Goal: Information Seeking & Learning: Compare options

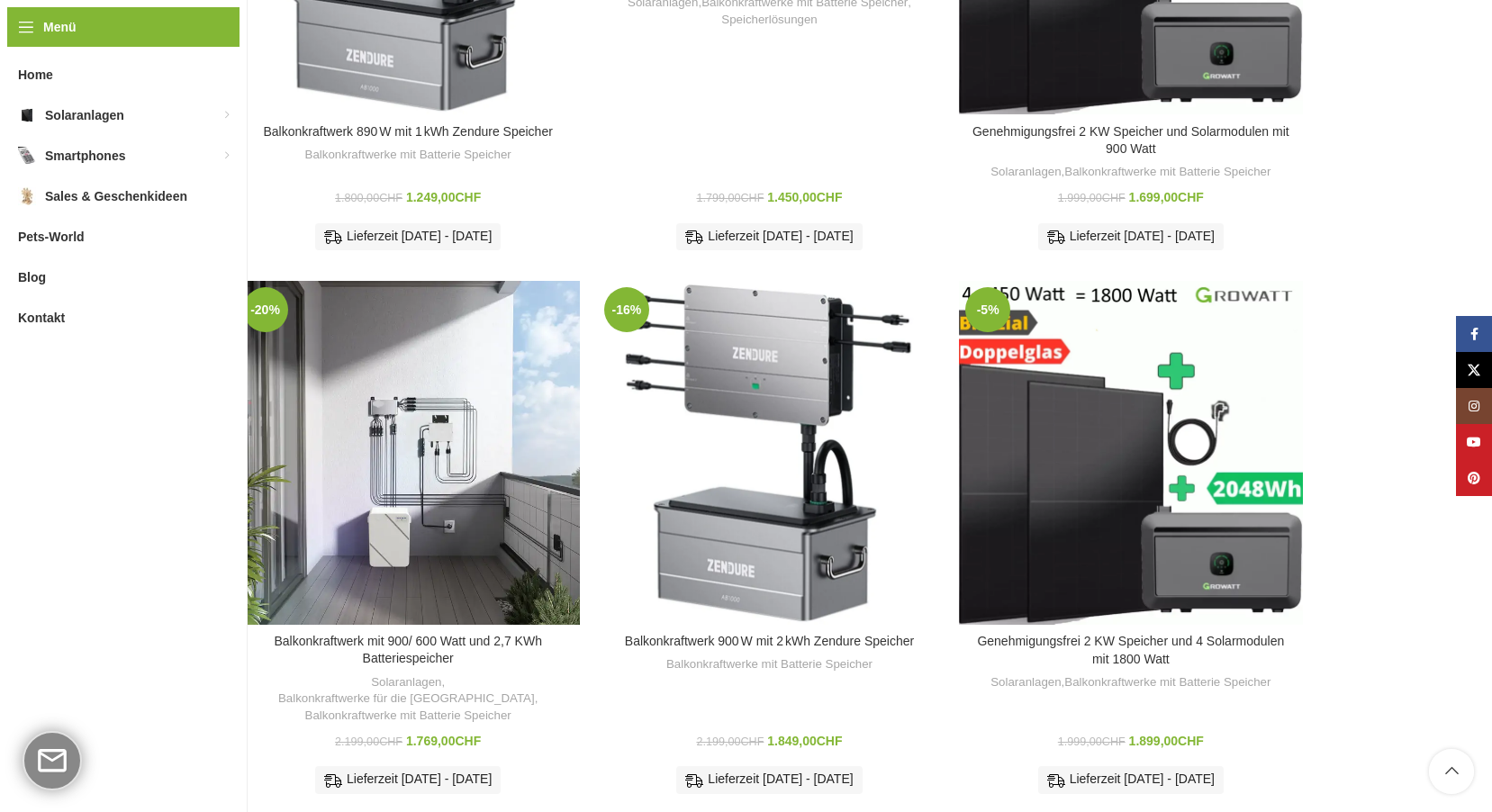
scroll to position [540, 0]
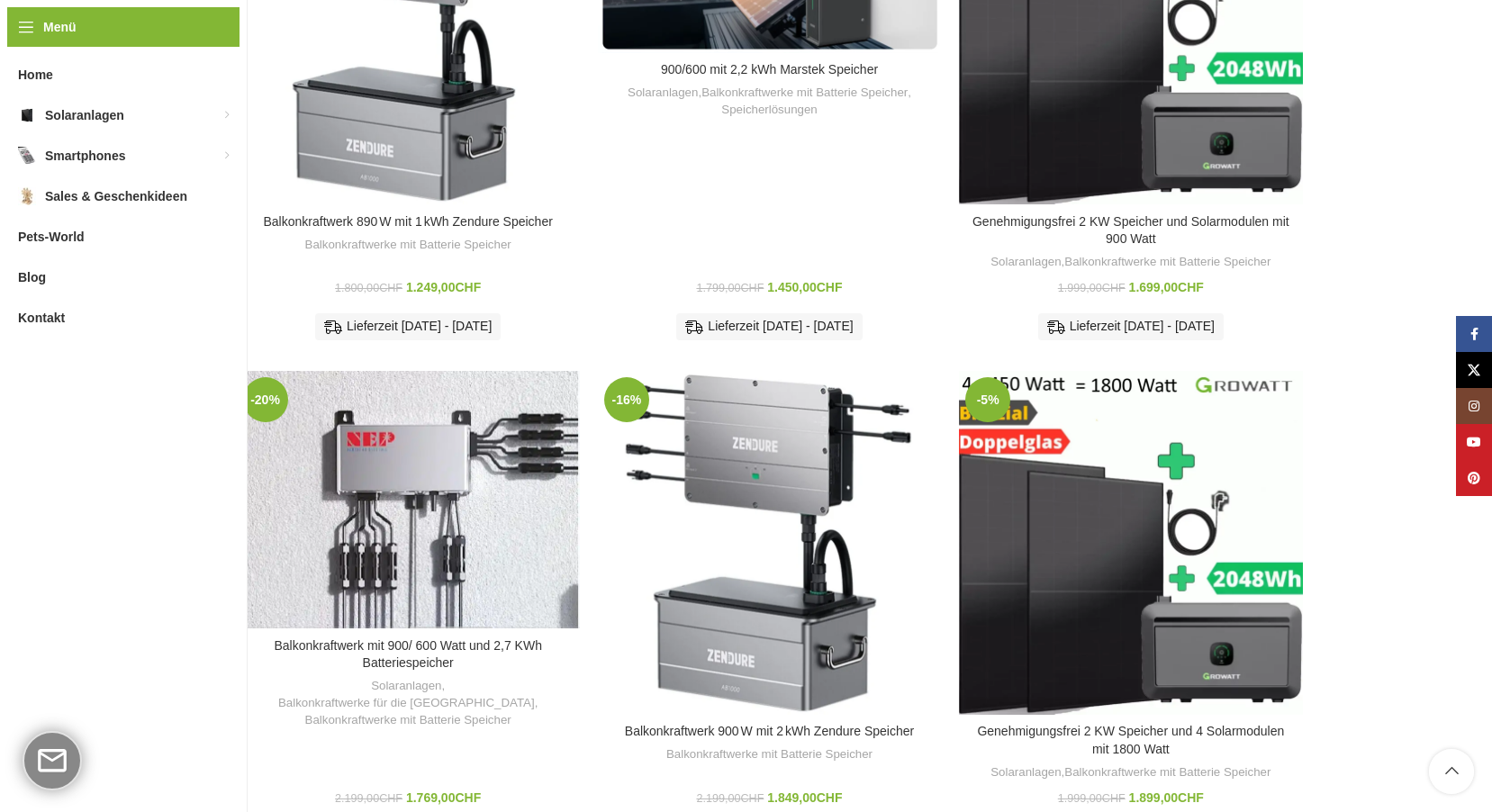
click at [446, 465] on div "Balkonkraftwerk mit 900/ 600 Watt und 2,7 KWh Batteriespeicher" at bounding box center [451, 500] width 86 height 257
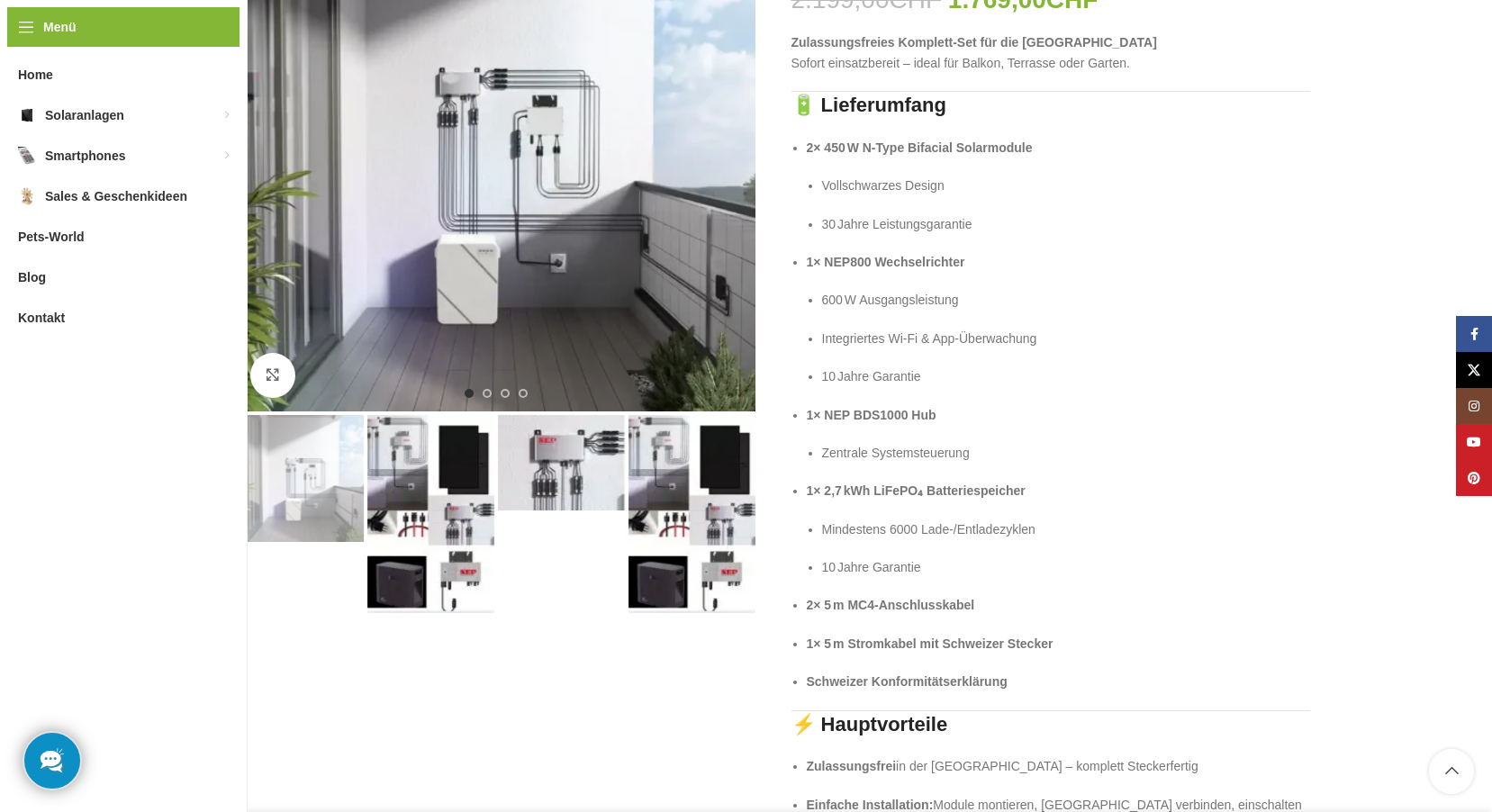
scroll to position [90, 0]
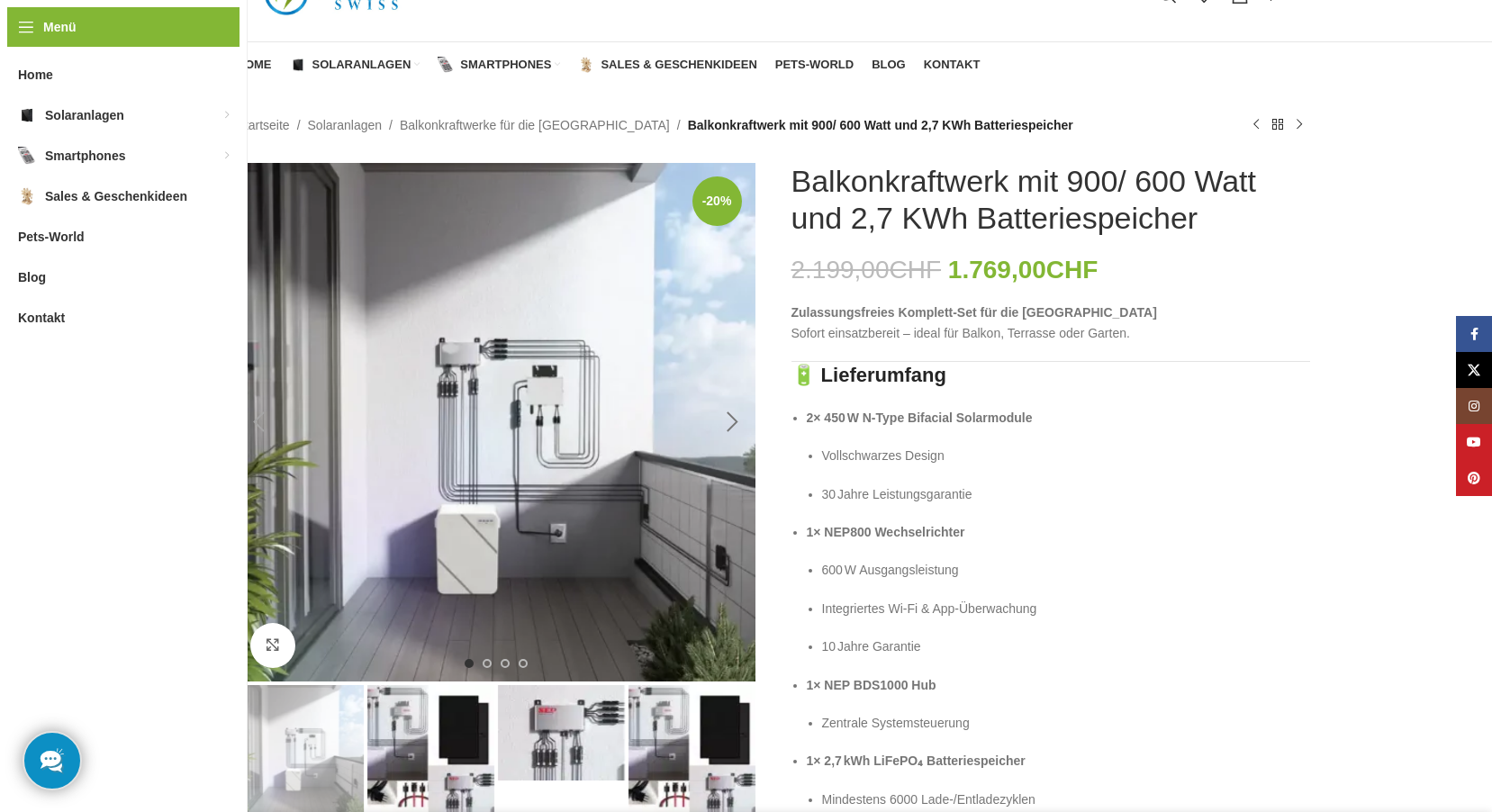
click at [726, 420] on div "Next slide" at bounding box center [733, 422] width 45 height 45
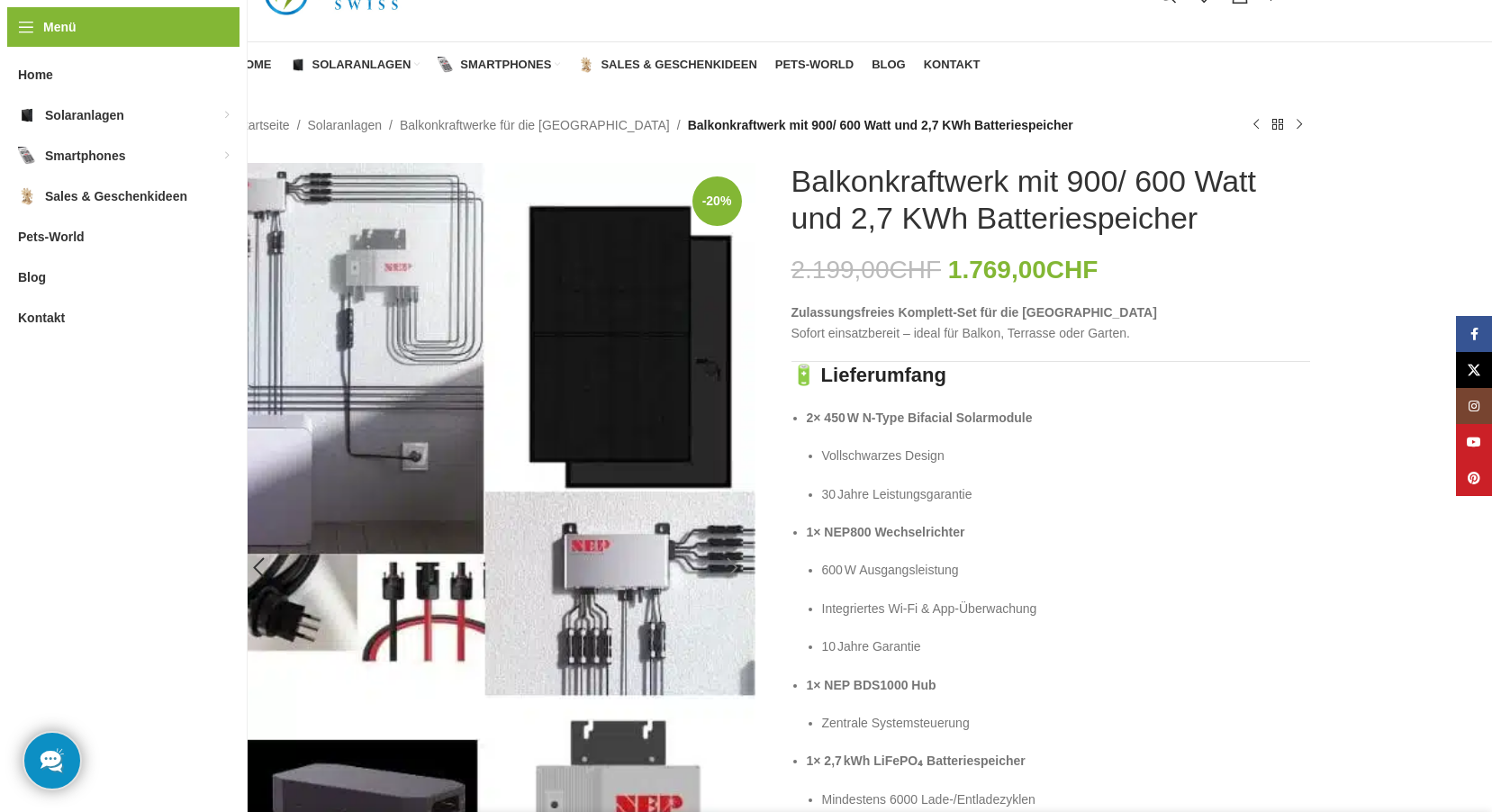
click at [726, 420] on img "2 / 4" at bounding box center [496, 567] width 519 height 810
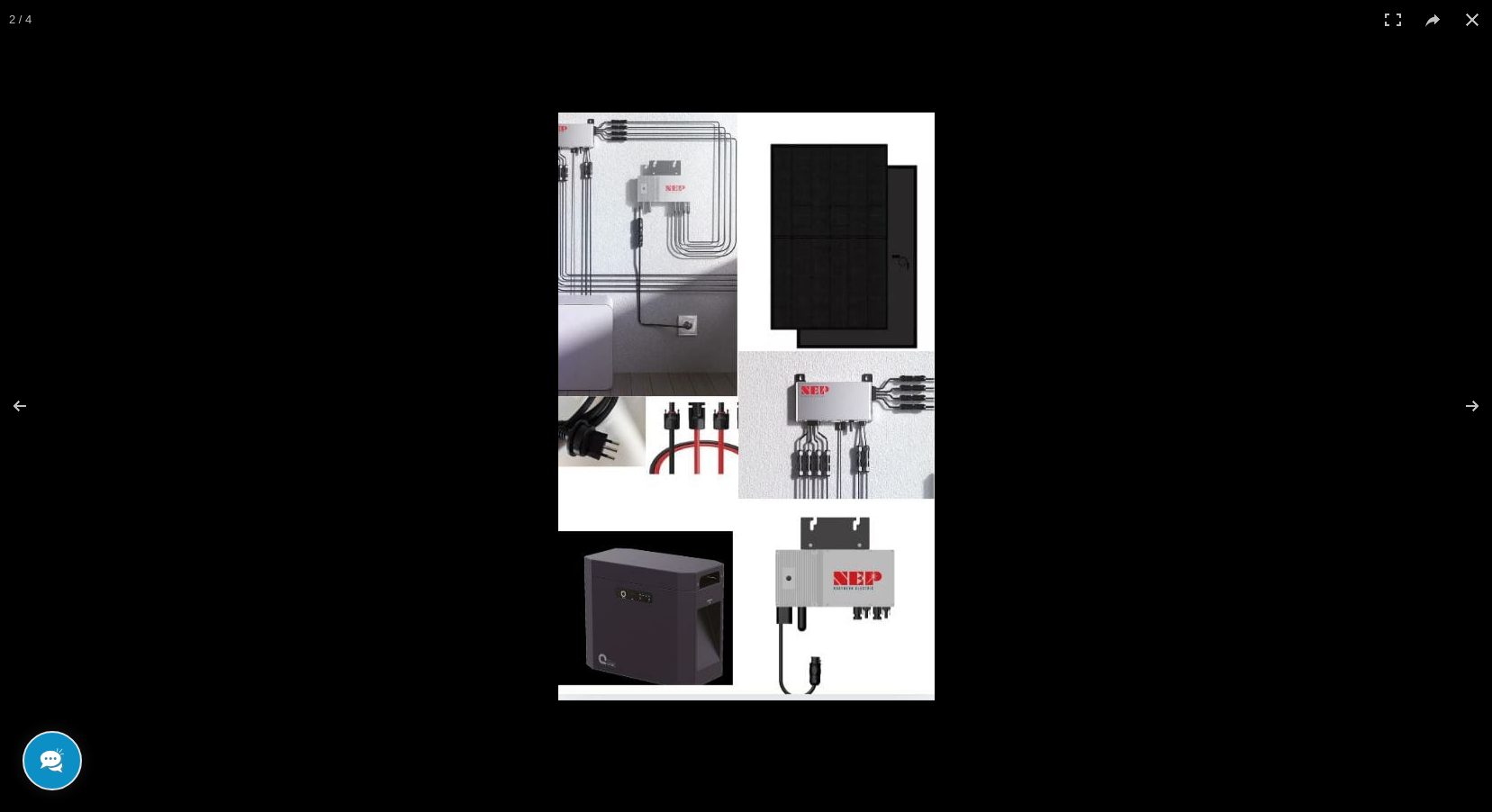
click at [726, 420] on img at bounding box center [747, 406] width 376 height 588
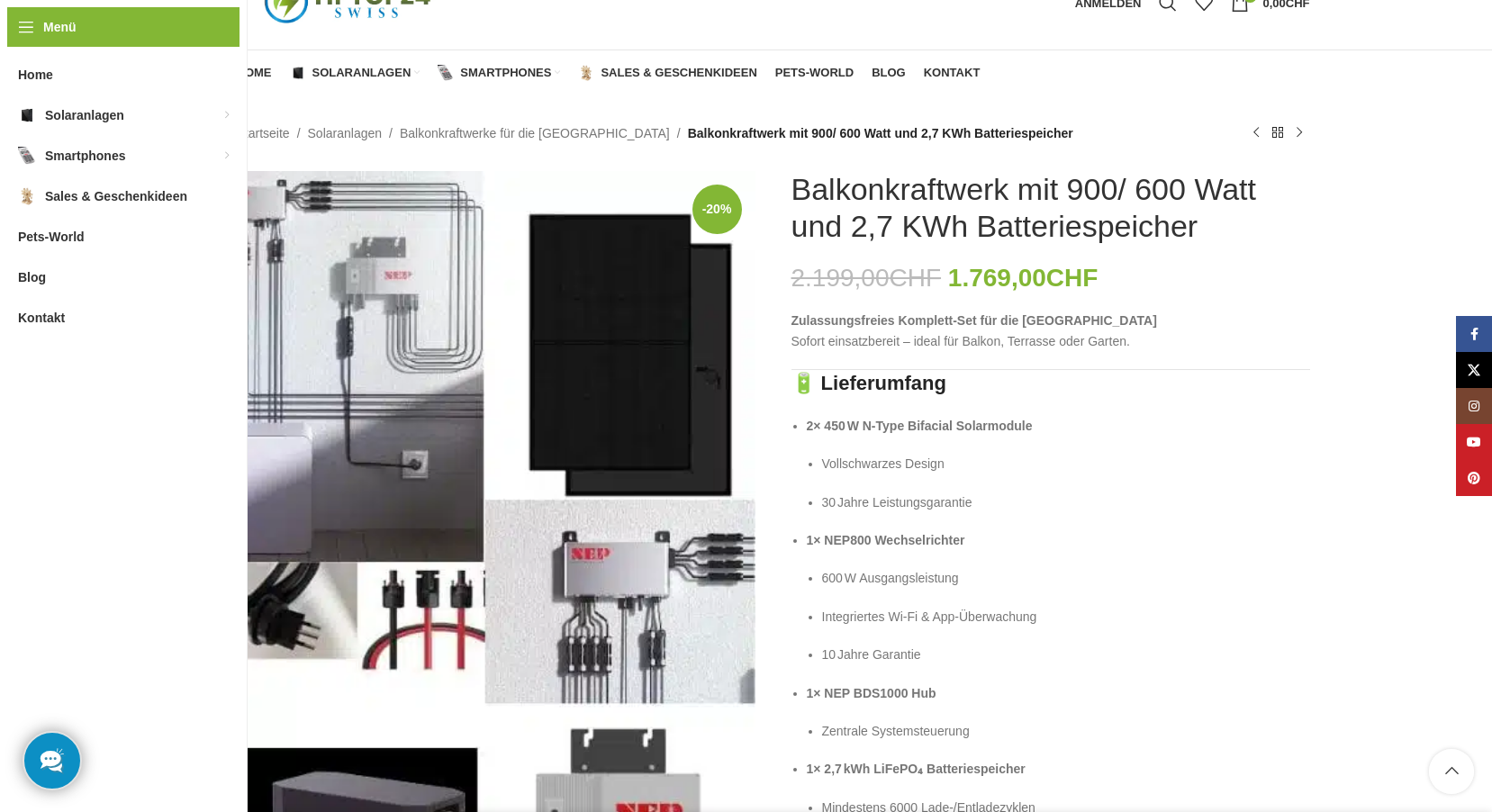
scroll to position [0, 0]
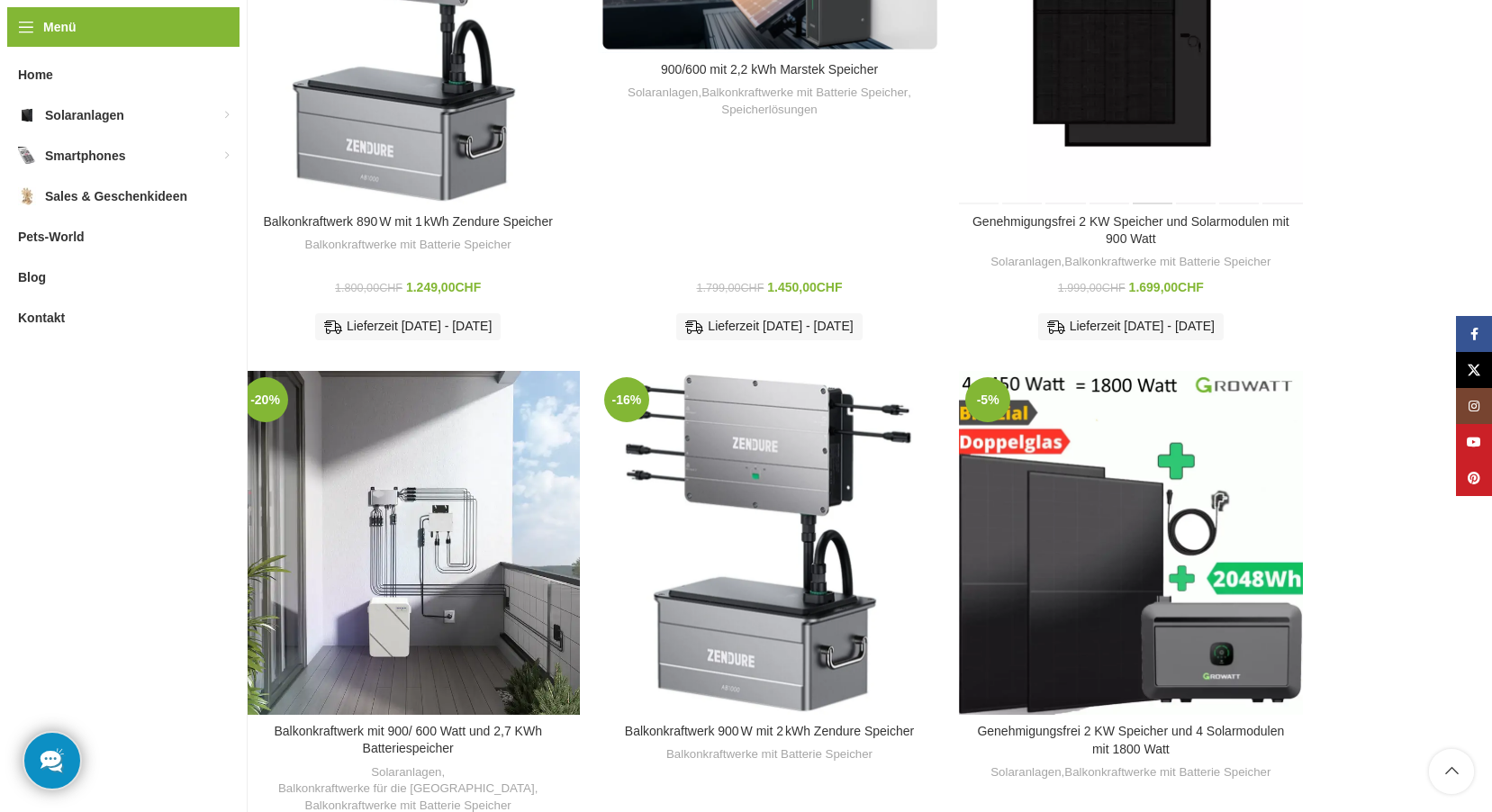
click at [1161, 124] on div "Genehmigungsfrei 2 KW Speicher und Solarmodulen mit 900 Watt" at bounding box center [1153, 33] width 43 height 343
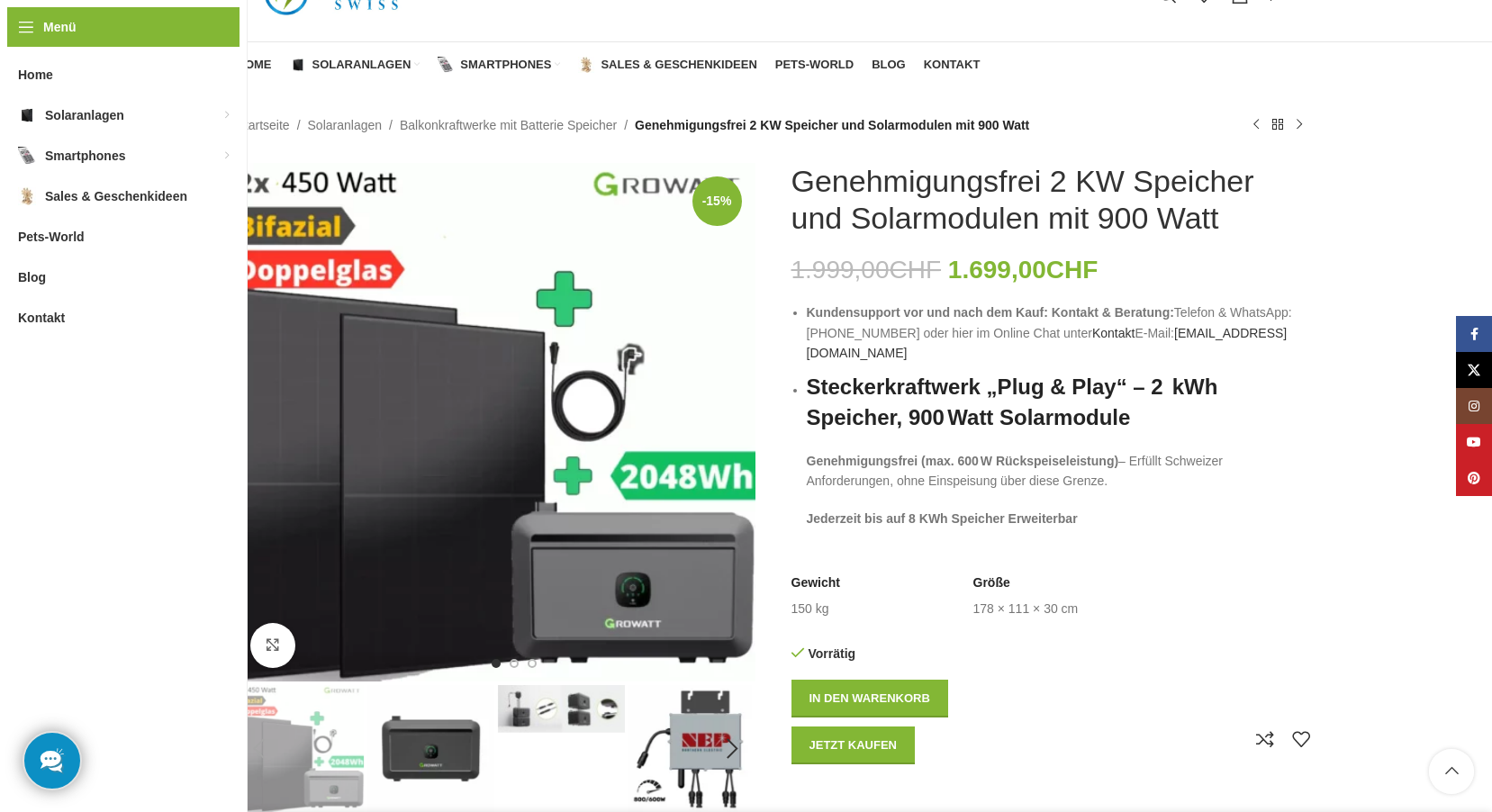
scroll to position [180, 0]
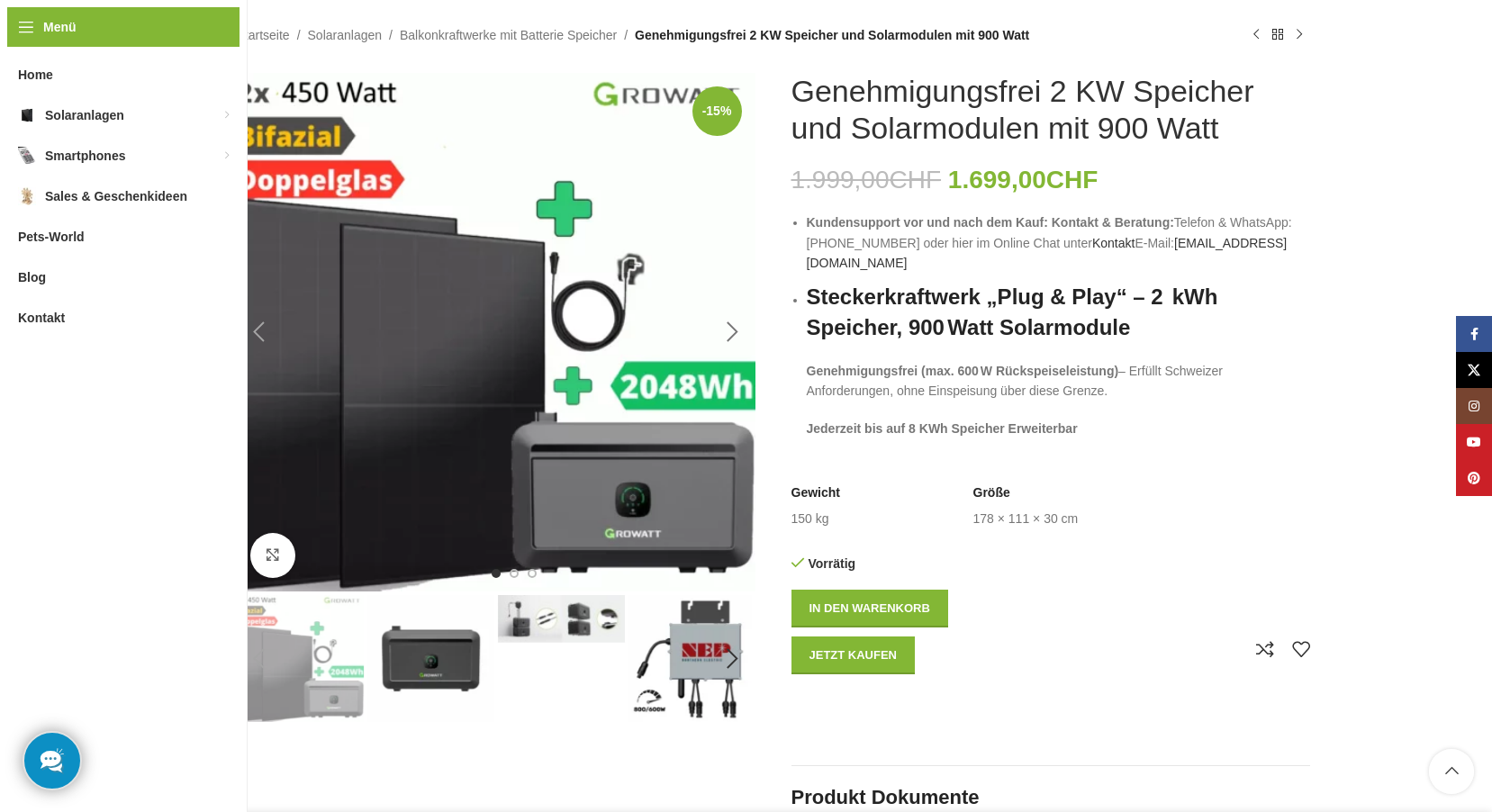
click at [733, 324] on div "Next slide" at bounding box center [733, 332] width 45 height 45
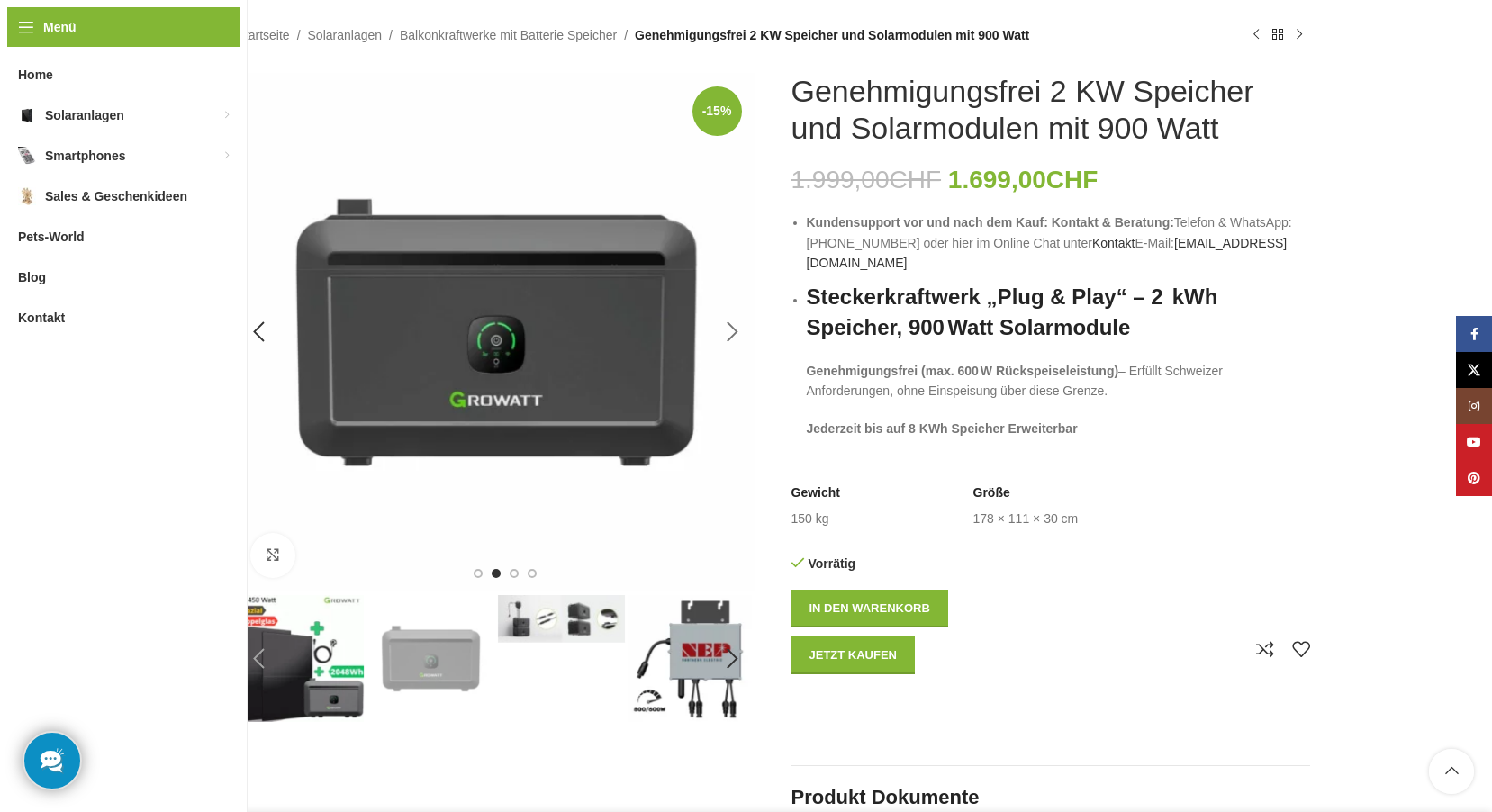
click at [733, 324] on div "Next slide" at bounding box center [733, 332] width 45 height 45
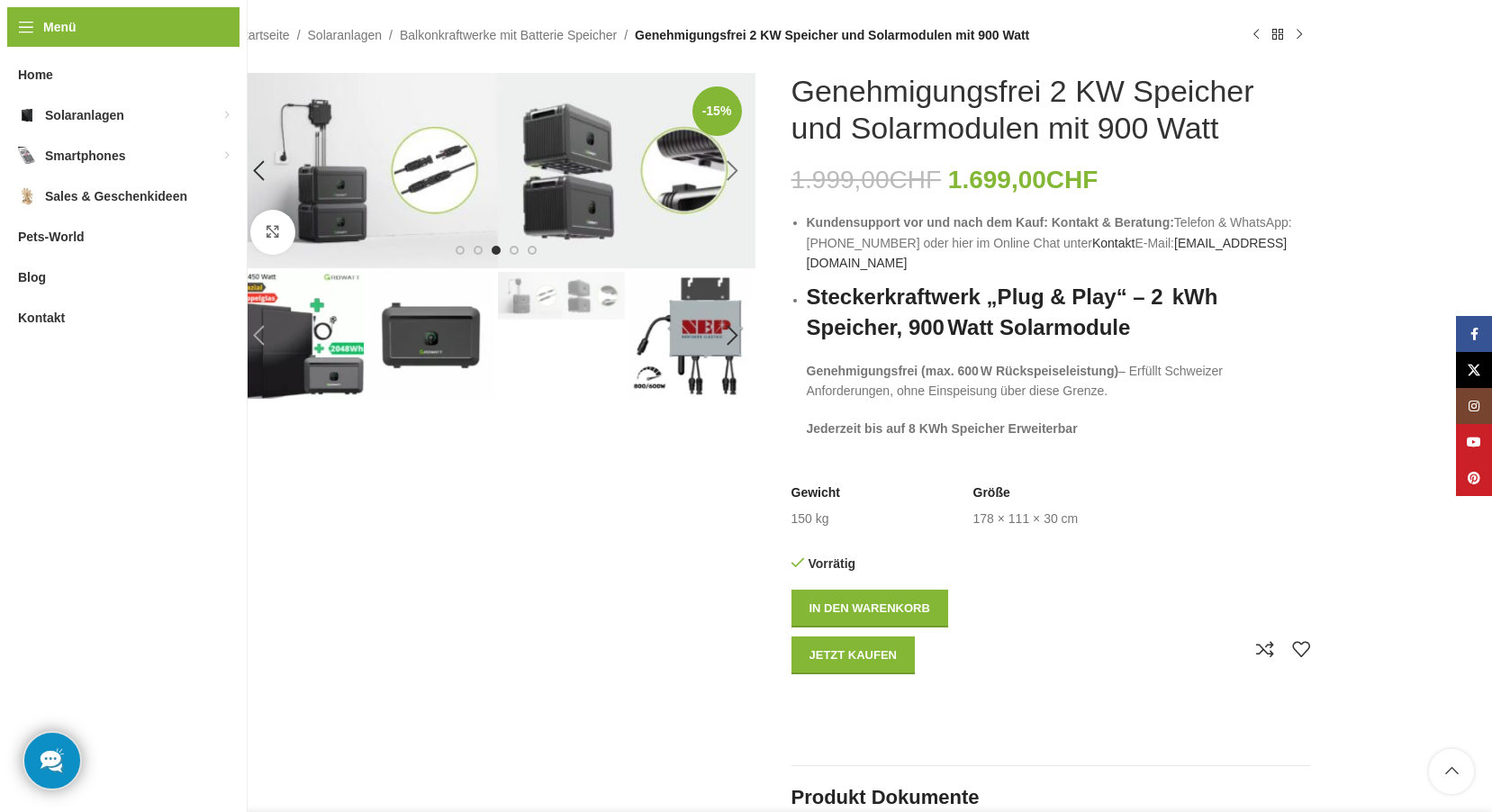
click at [733, 324] on div "Next slide" at bounding box center [733, 335] width 45 height 45
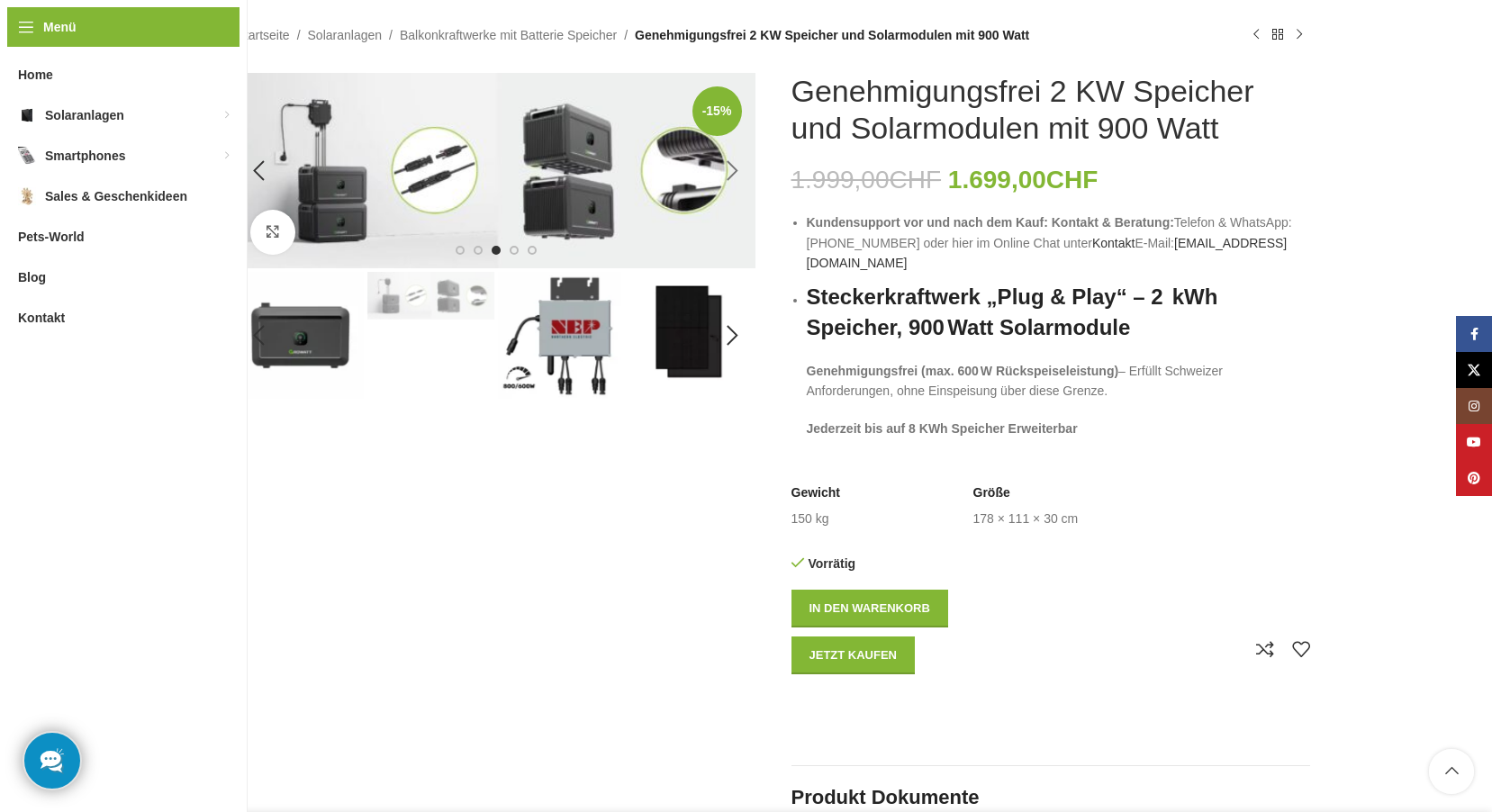
click at [733, 324] on div "Next slide" at bounding box center [733, 335] width 45 height 45
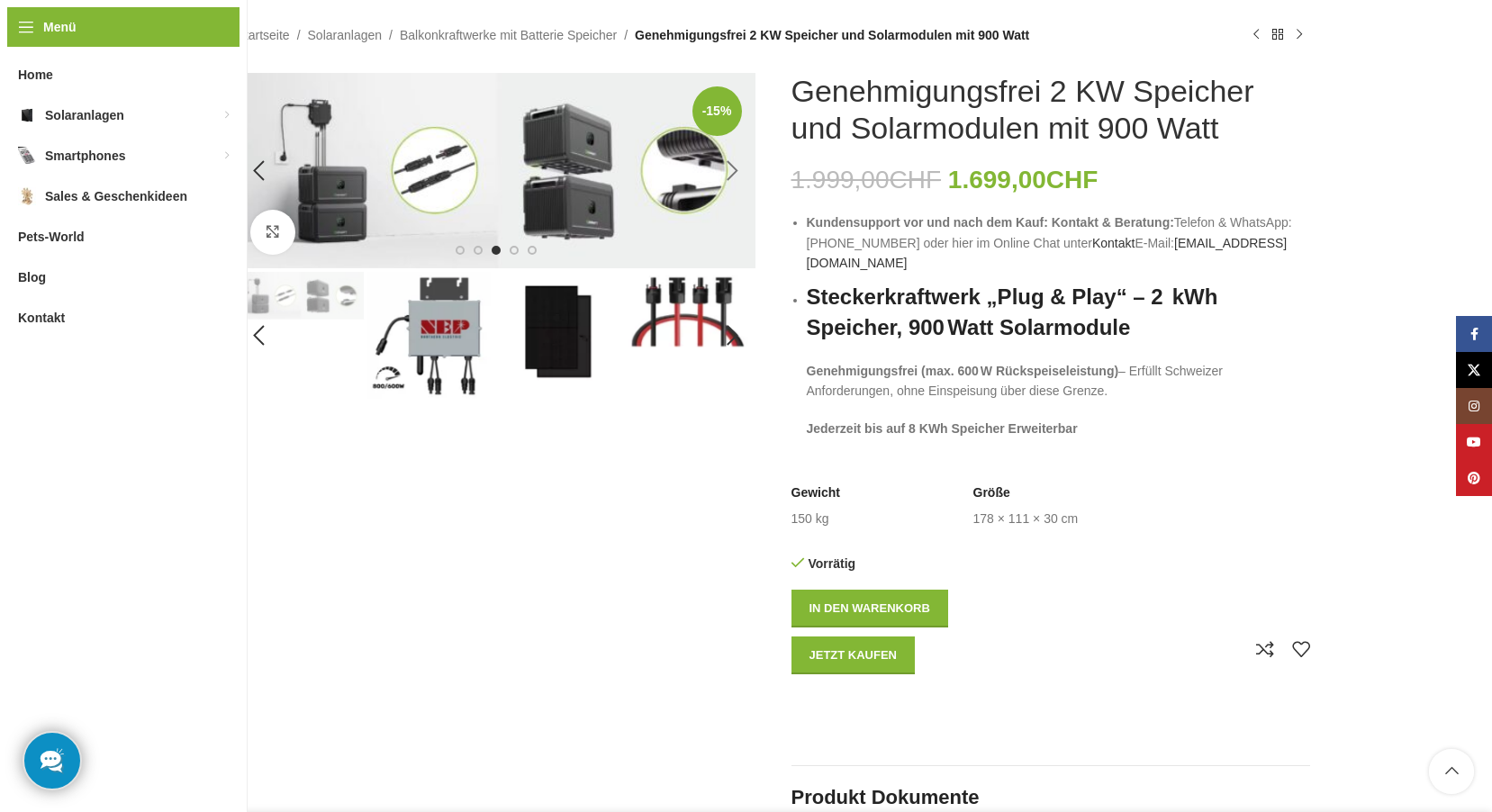
click at [733, 324] on div "Next slide" at bounding box center [733, 335] width 45 height 45
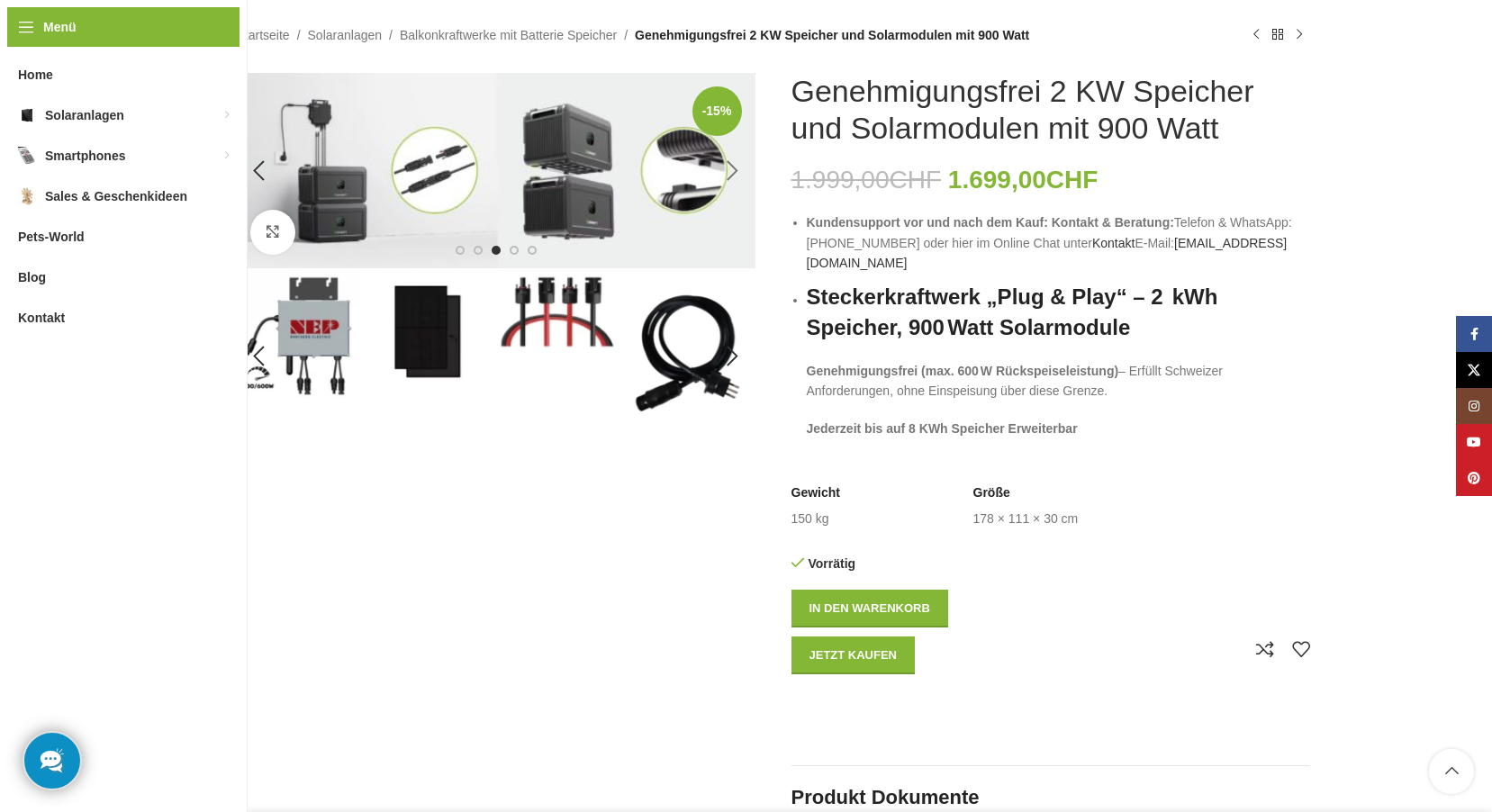
click at [733, 324] on img "7 / 8" at bounding box center [692, 357] width 127 height 170
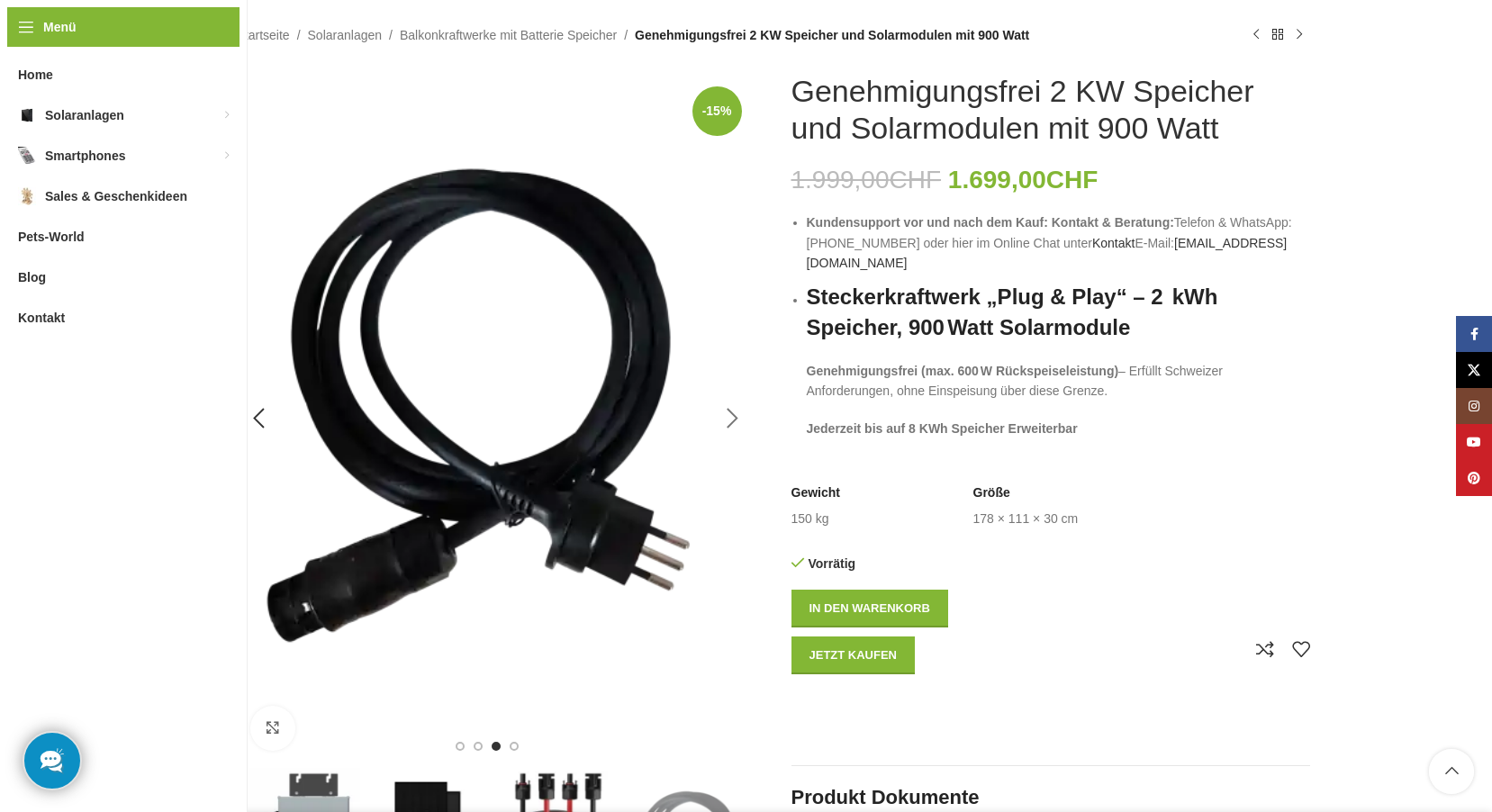
click at [733, 324] on img "7 / 8" at bounding box center [496, 418] width 519 height 691
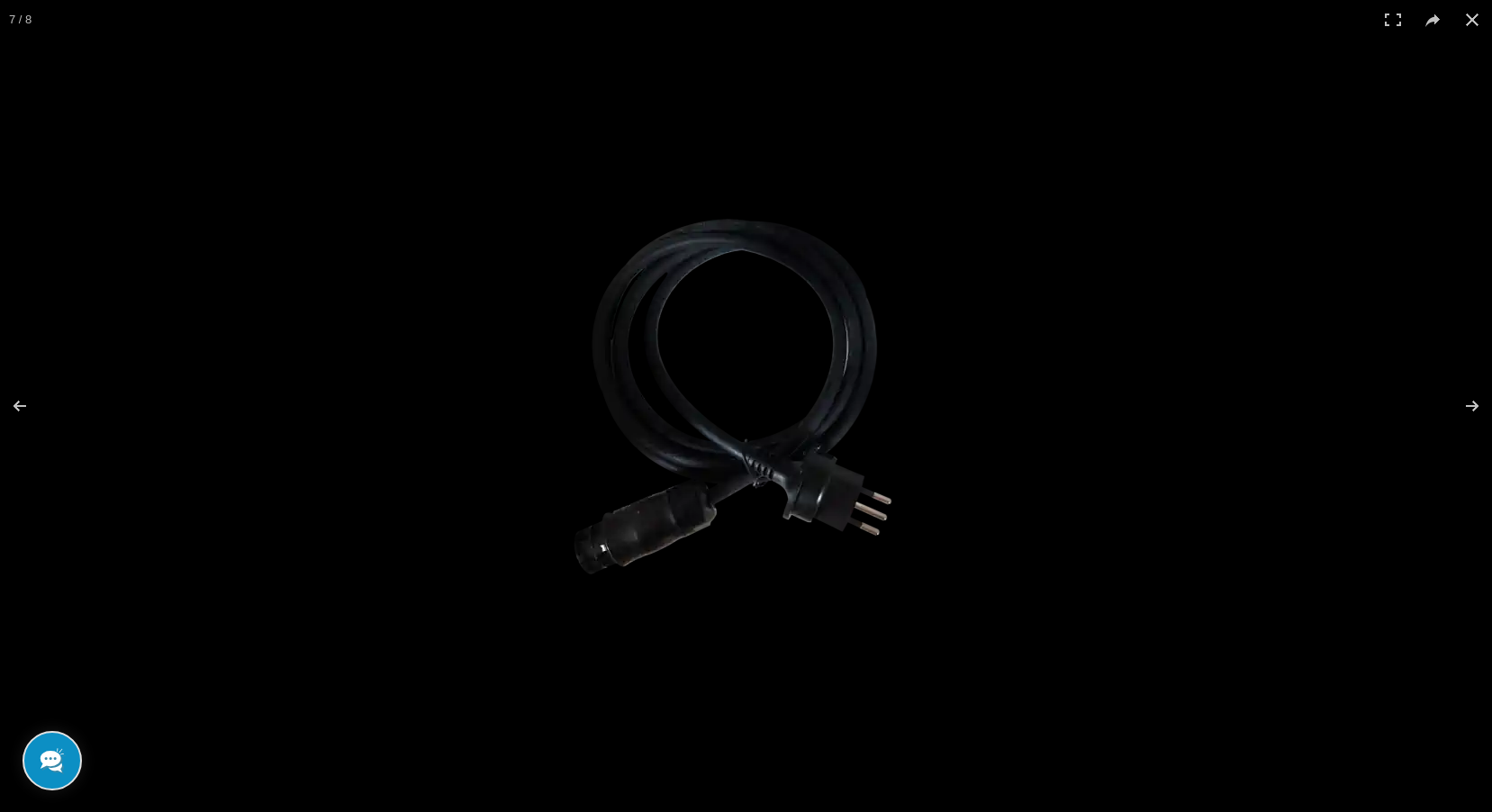
click at [729, 393] on img at bounding box center [746, 406] width 390 height 520
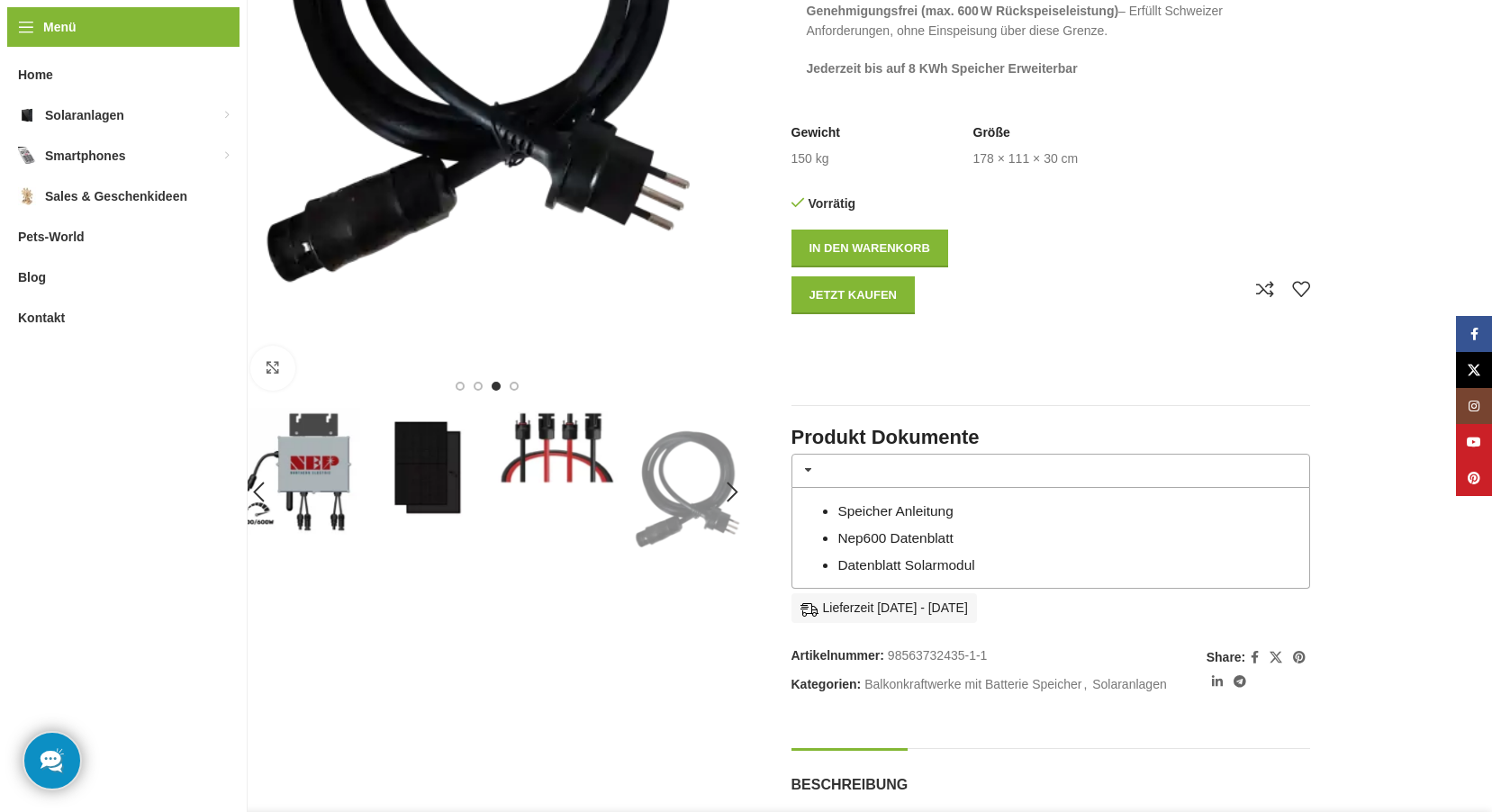
scroll to position [0, 0]
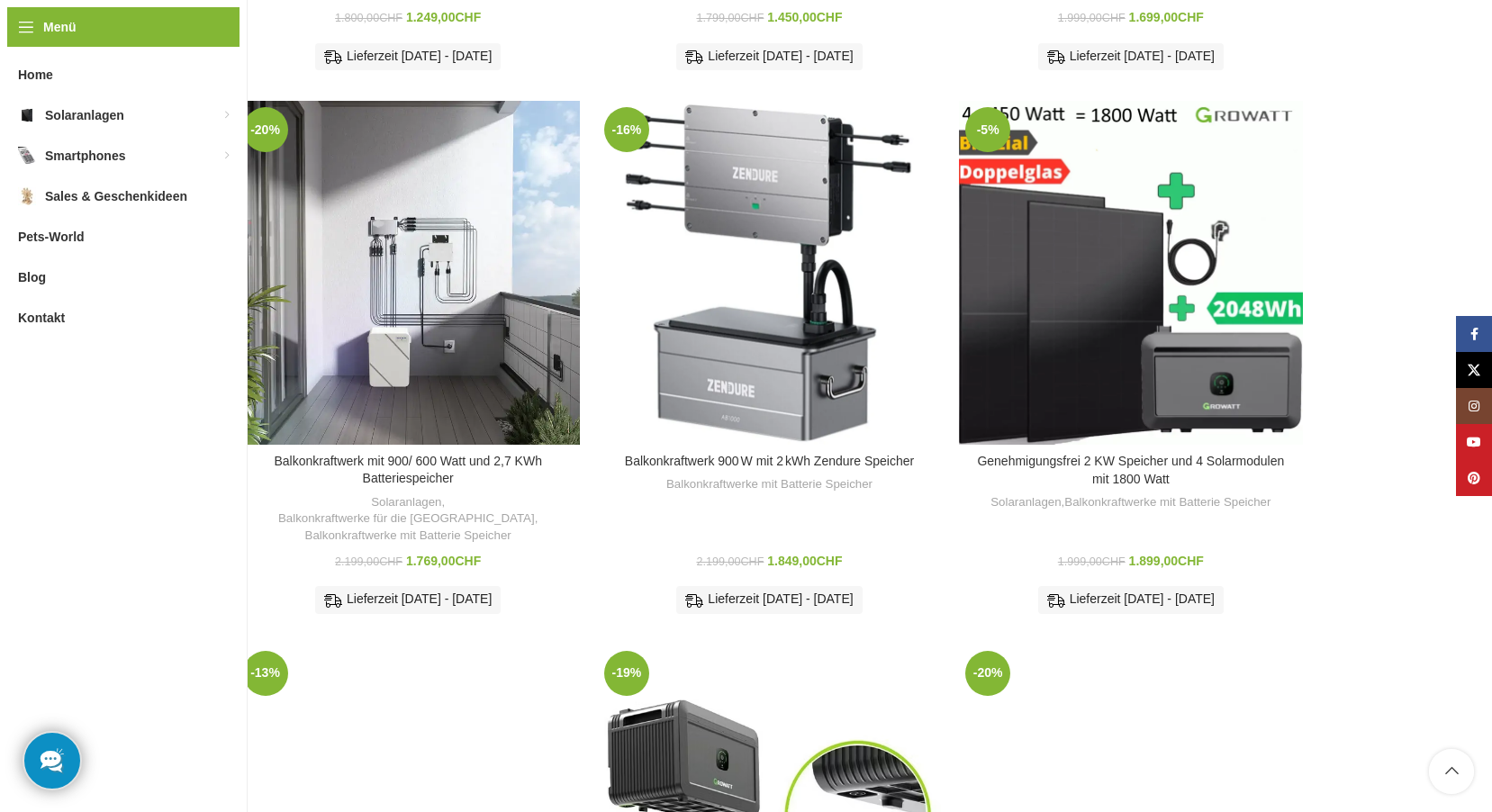
scroll to position [631, 0]
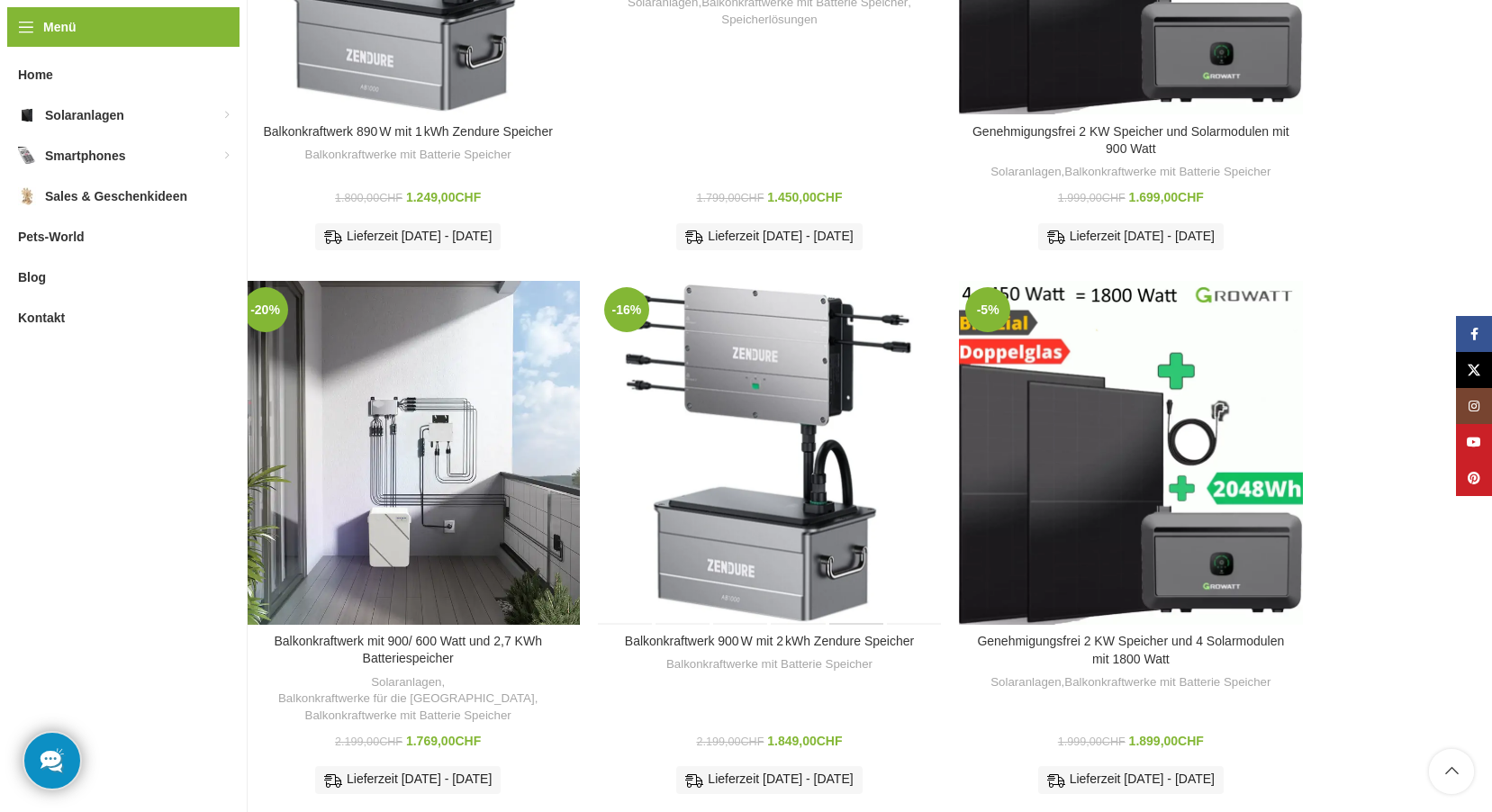
click at [831, 407] on div "Balkonkraftwerk 900 W mit 2 kWh Zendure Speicher" at bounding box center [855, 452] width 58 height 343
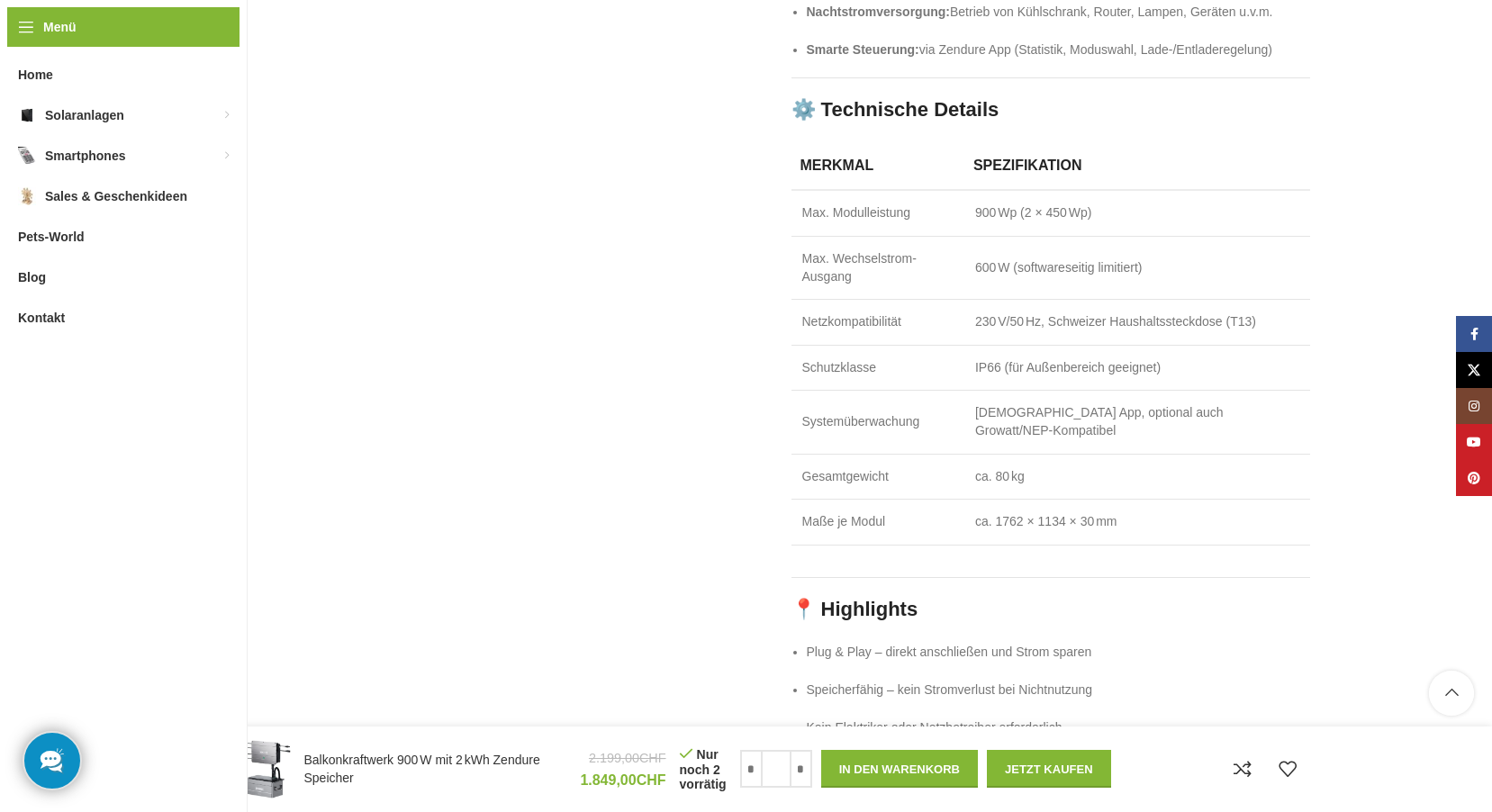
scroll to position [2881, 0]
